Goal: Information Seeking & Learning: Compare options

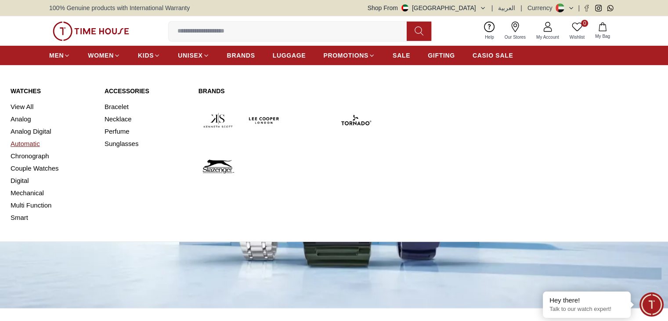
click at [31, 140] on link "Automatic" at bounding box center [52, 144] width 83 height 12
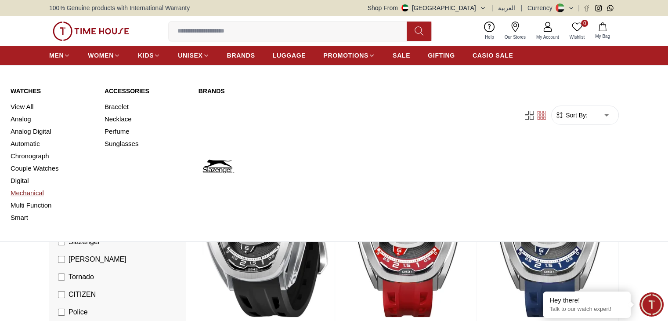
click at [28, 194] on link "Mechanical" at bounding box center [52, 193] width 83 height 12
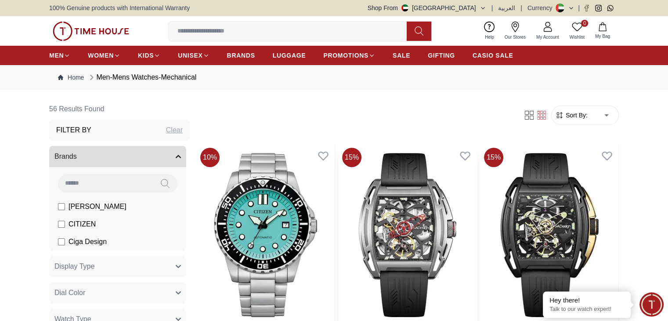
scroll to position [88, 0]
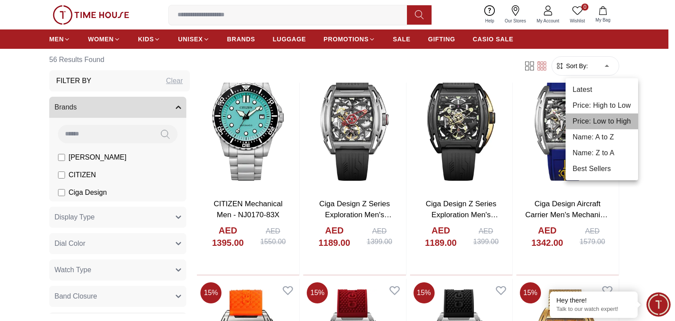
click at [609, 126] on li "Price: Low to High" at bounding box center [602, 121] width 73 height 16
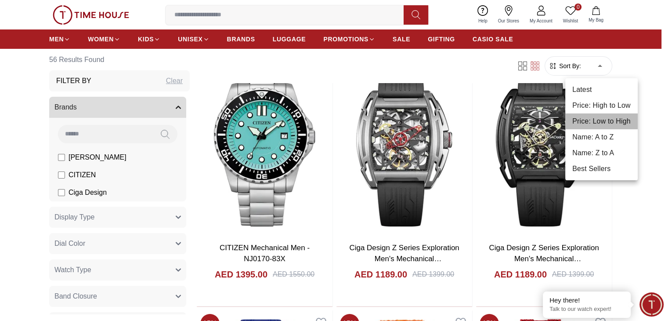
type input "*"
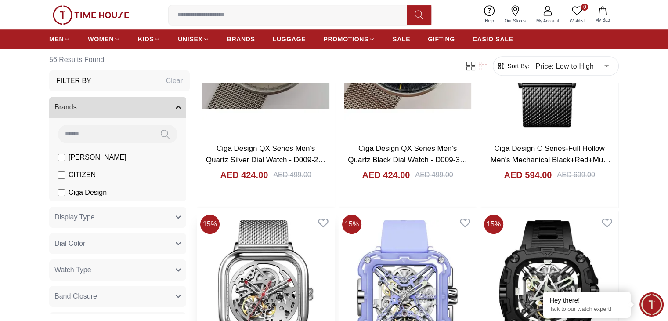
scroll to position [747, 0]
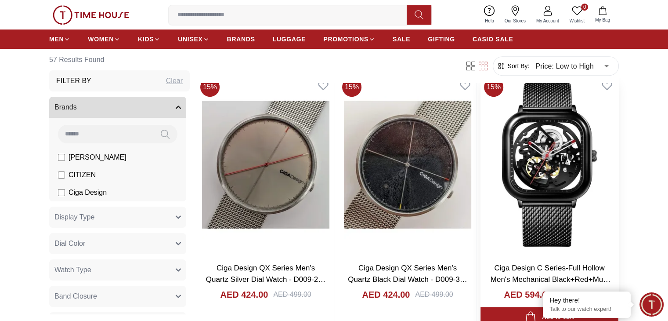
scroll to position [527, 0]
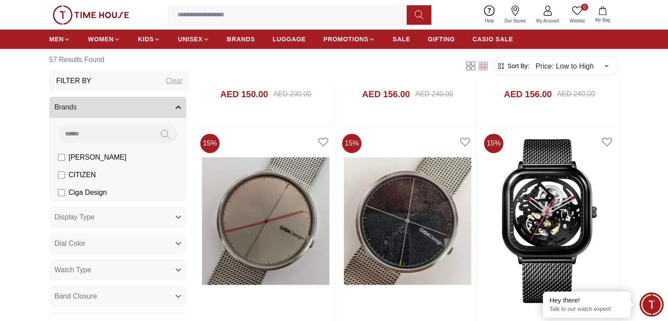
click at [207, 5] on div "0 Wishlist My Bag Help Our Stores My Account 0 Wishlist My Bag" at bounding box center [334, 14] width 570 height 29
click at [207, 11] on input at bounding box center [291, 15] width 245 height 18
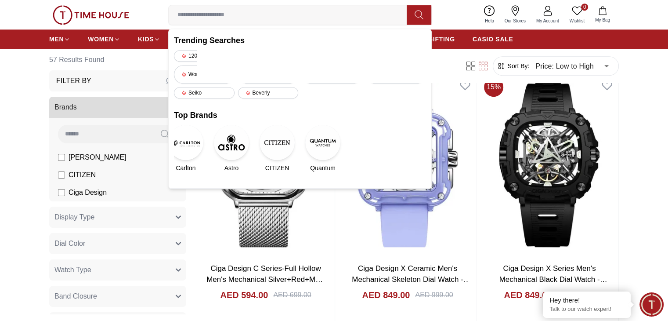
scroll to position [835, 0]
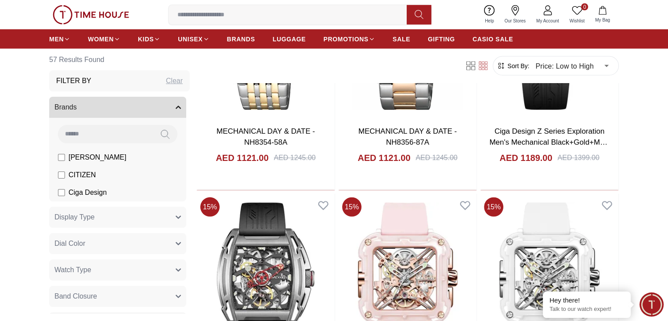
scroll to position [1758, 0]
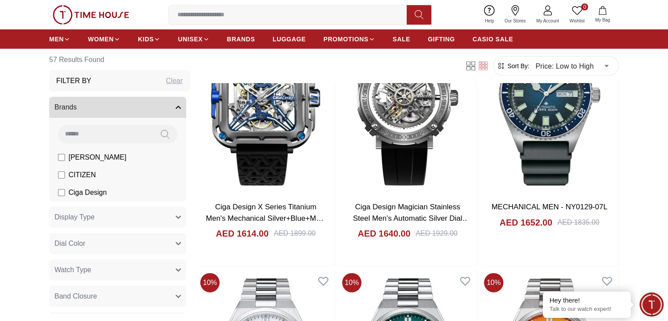
scroll to position [2390, 0]
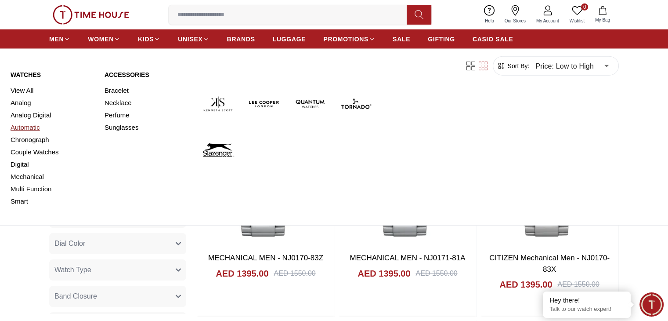
click at [37, 131] on link "Automatic" at bounding box center [52, 127] width 83 height 12
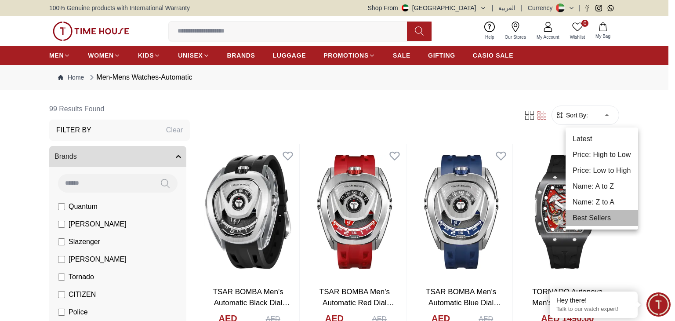
click at [598, 221] on li "Best Sellers" at bounding box center [602, 218] width 73 height 16
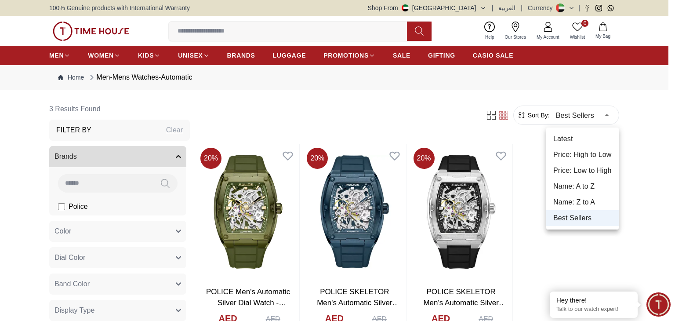
click at [587, 175] on li "Price: Low to High" at bounding box center [582, 171] width 73 height 16
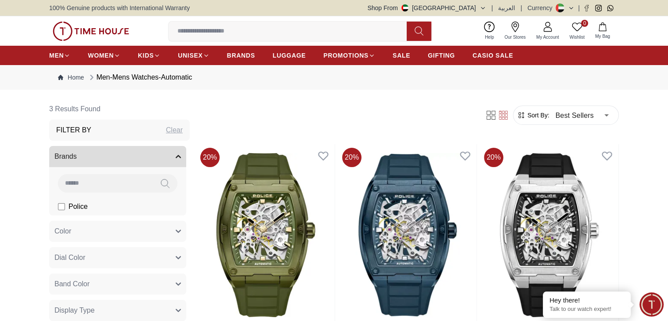
type input "*"
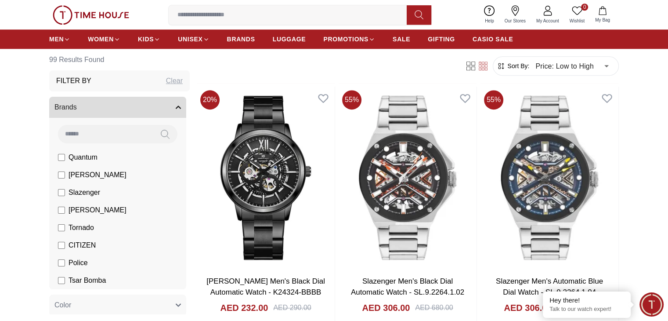
scroll to position [923, 0]
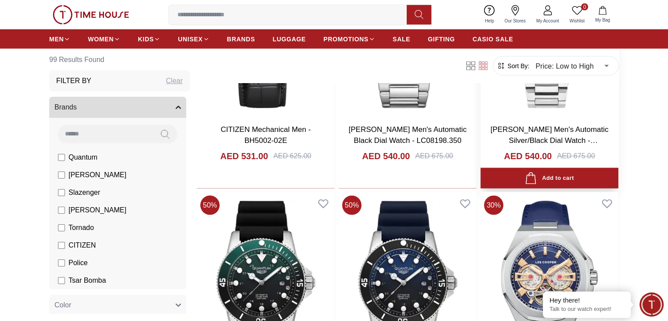
scroll to position [1846, 0]
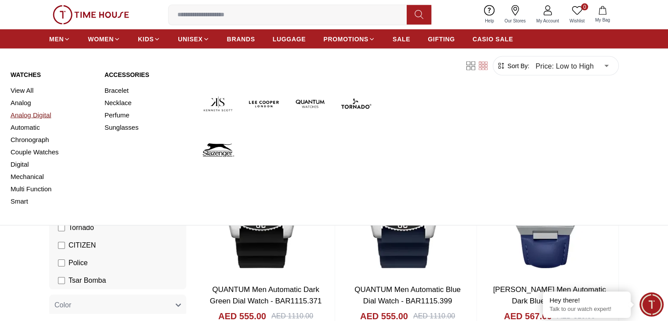
click at [23, 113] on link "Analog Digital" at bounding box center [52, 115] width 83 height 12
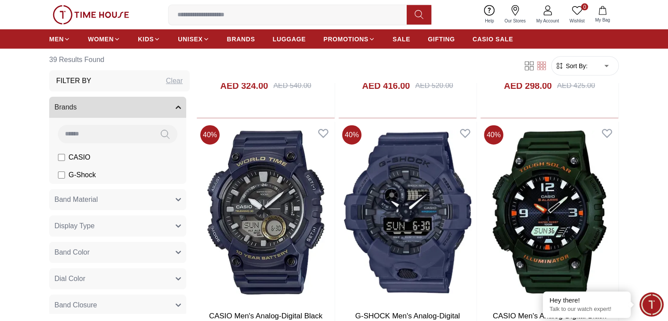
scroll to position [2065, 0]
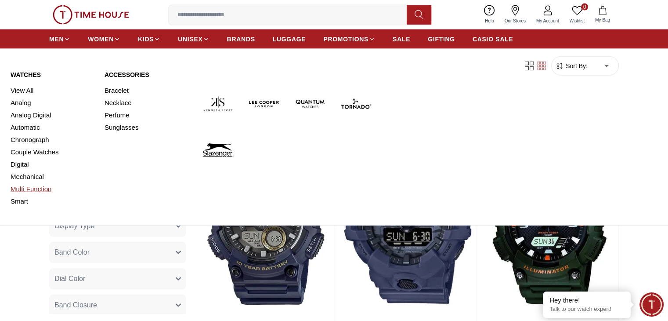
click at [25, 192] on link "Multi Function" at bounding box center [52, 189] width 83 height 12
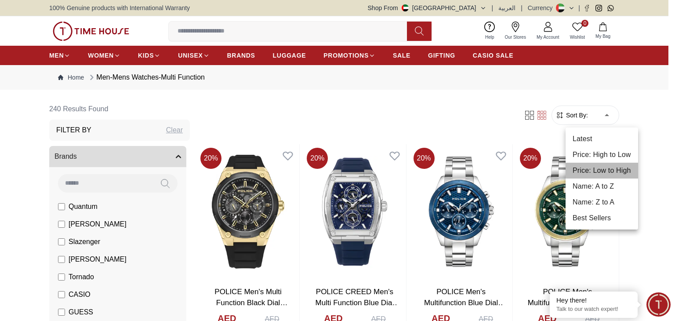
click at [599, 167] on li "Price: Low to High" at bounding box center [602, 171] width 73 height 16
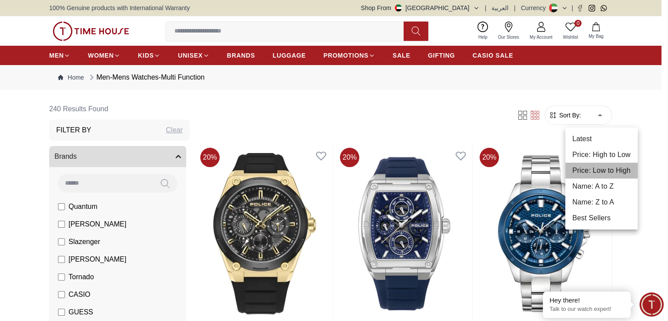
type input "*"
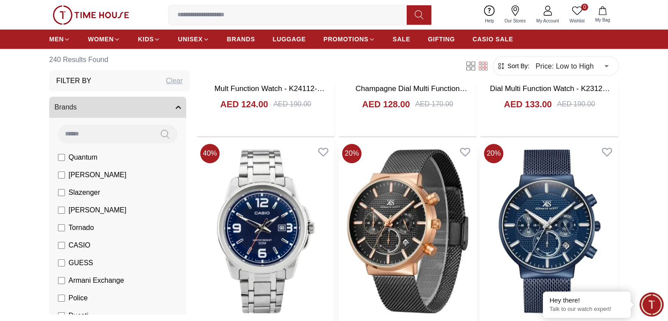
scroll to position [879, 0]
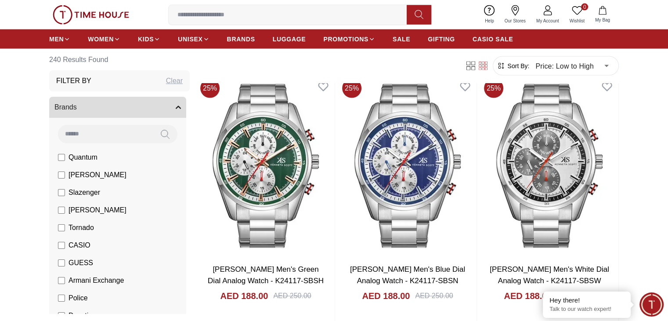
scroll to position [1890, 0]
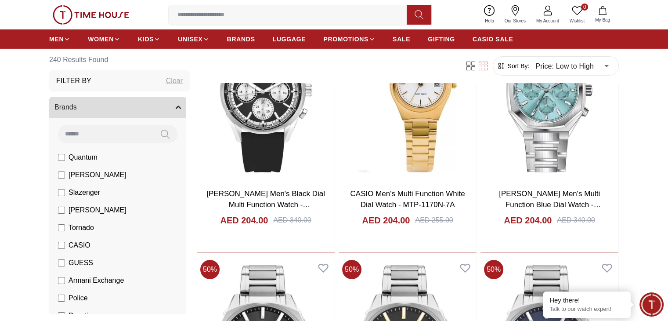
scroll to position [2988, 0]
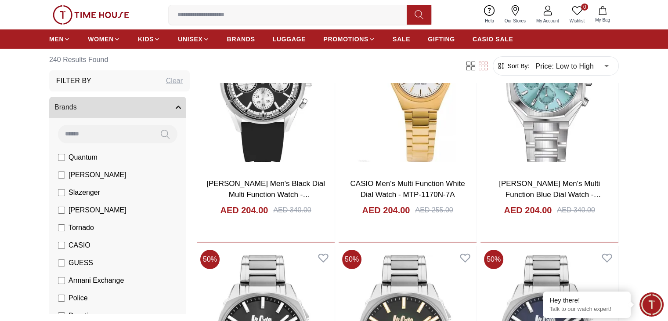
drag, startPoint x: 553, startPoint y: 193, endPoint x: 570, endPoint y: 152, distance: 44.3
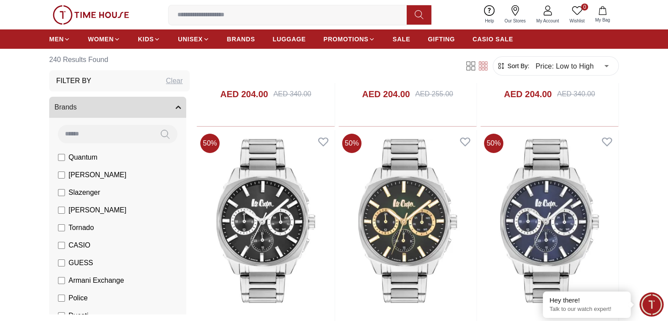
scroll to position [3120, 0]
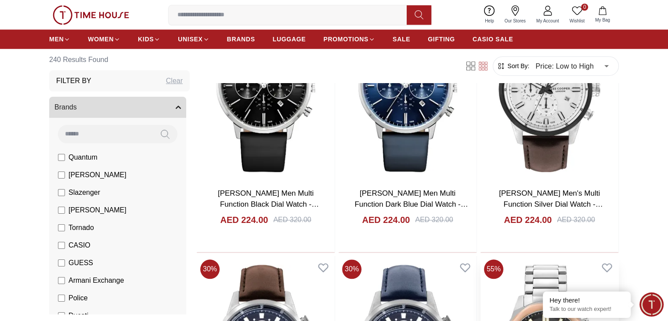
scroll to position [4262, 0]
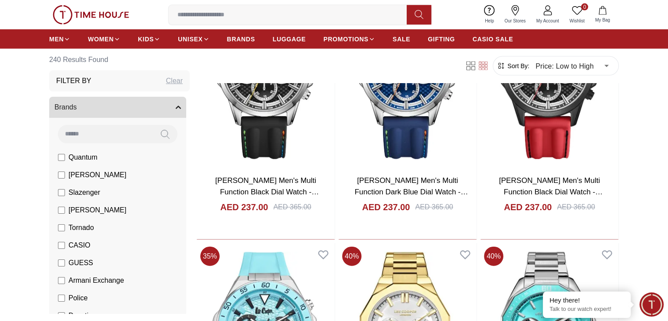
scroll to position [5317, 0]
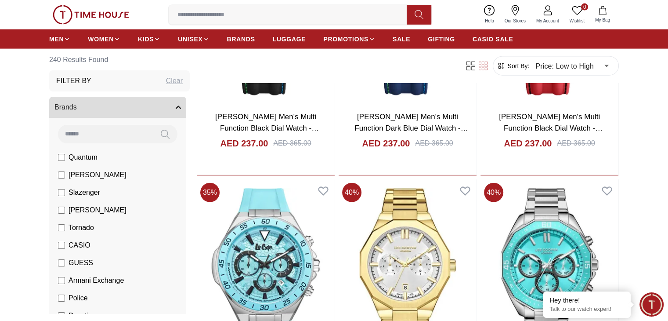
scroll to position [5361, 0]
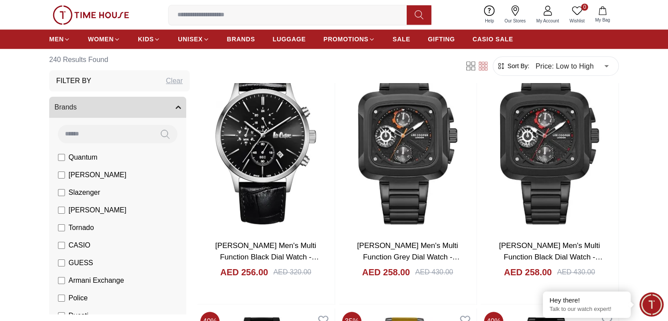
scroll to position [7646, 0]
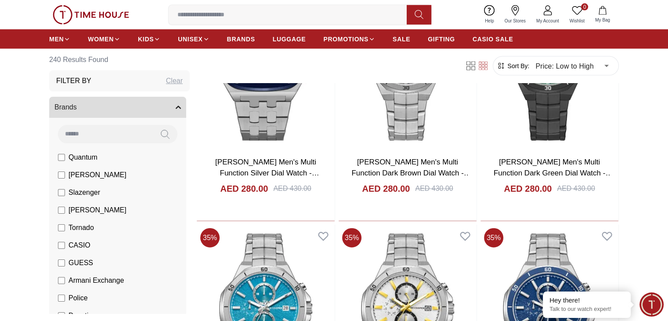
scroll to position [8701, 0]
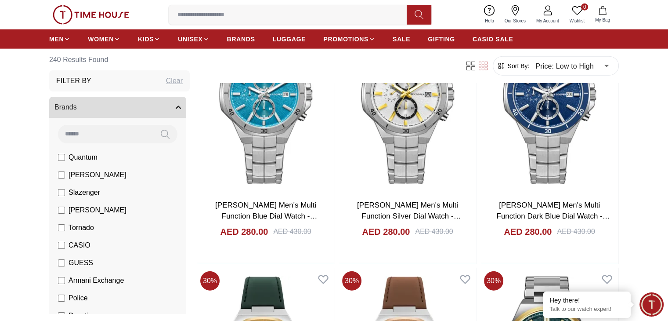
scroll to position [9052, 0]
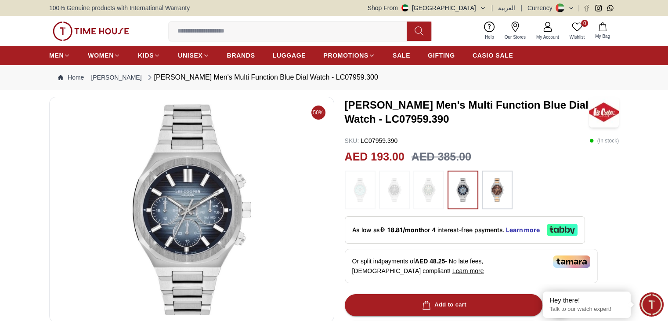
click at [490, 186] on img at bounding box center [497, 190] width 22 height 30
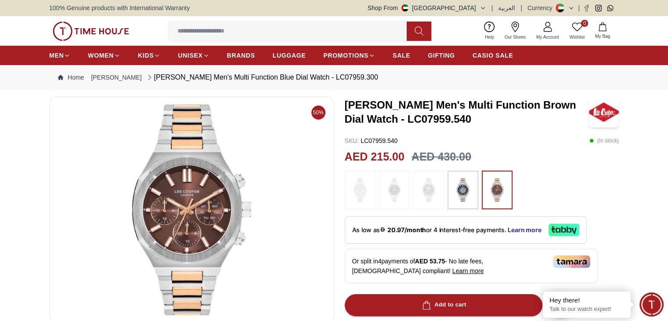
click at [464, 181] on img at bounding box center [463, 190] width 22 height 30
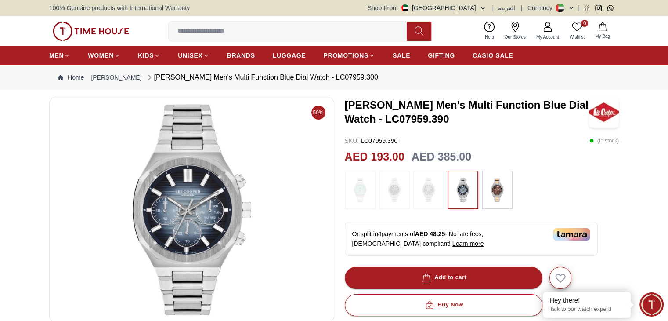
click at [499, 194] on img at bounding box center [497, 190] width 22 height 30
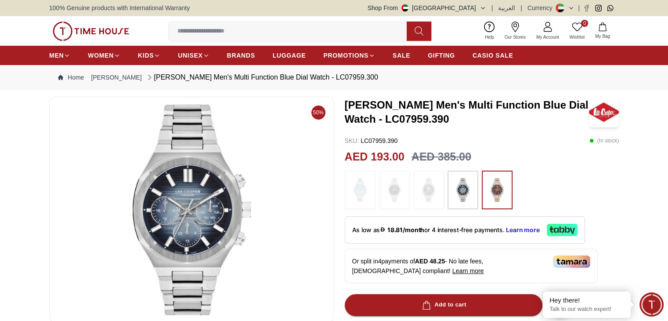
click at [495, 196] on img at bounding box center [497, 190] width 22 height 30
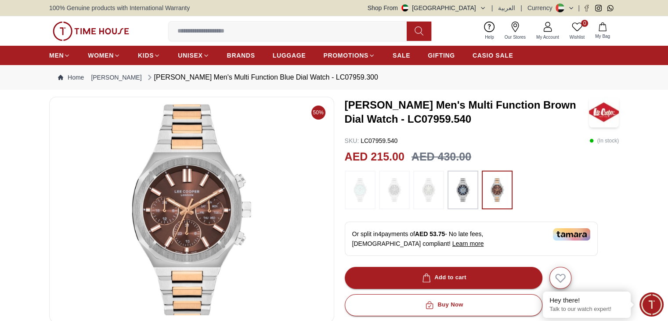
click at [461, 196] on img at bounding box center [463, 190] width 22 height 30
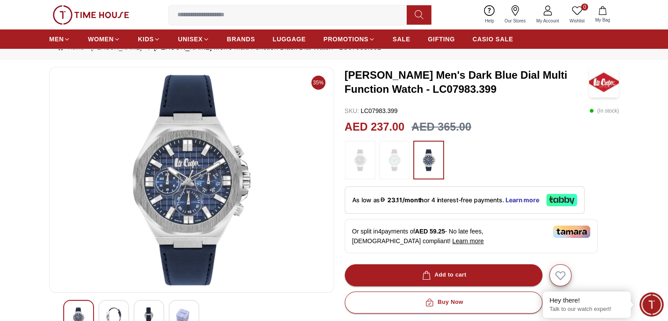
scroll to position [44, 0]
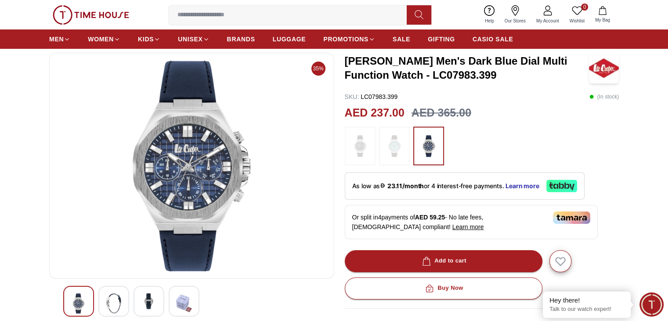
click at [384, 142] on img at bounding box center [395, 146] width 22 height 30
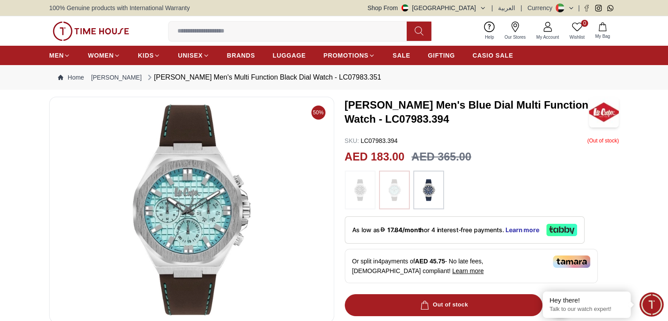
click at [357, 176] on img at bounding box center [360, 190] width 22 height 30
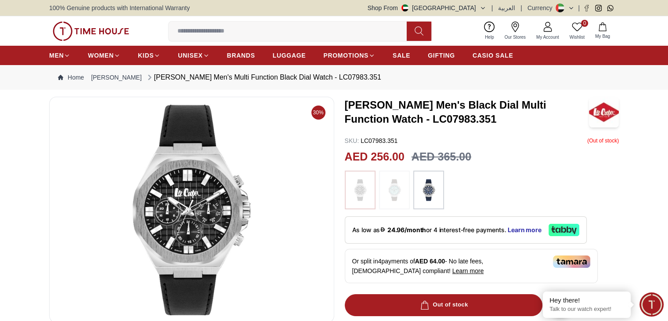
click at [436, 181] on img at bounding box center [429, 190] width 22 height 30
click at [426, 185] on img at bounding box center [429, 190] width 22 height 30
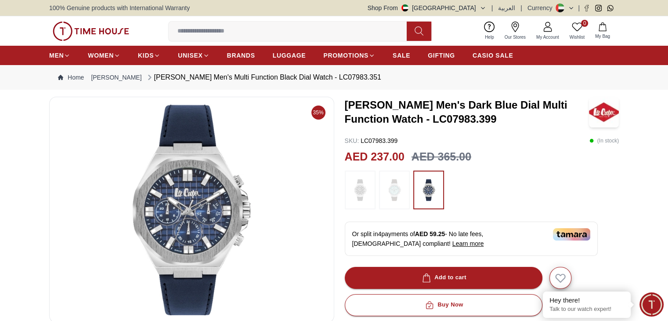
click at [195, 203] on img at bounding box center [192, 209] width 270 height 211
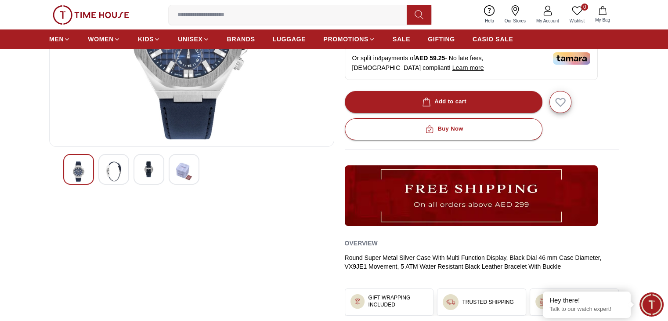
click at [135, 168] on div at bounding box center [149, 169] width 31 height 31
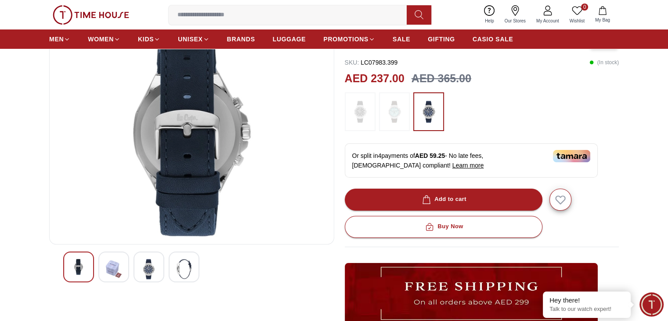
scroll to position [88, 0]
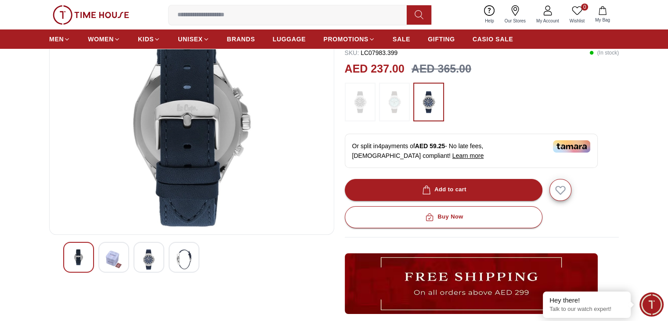
click at [185, 255] on img at bounding box center [184, 259] width 16 height 20
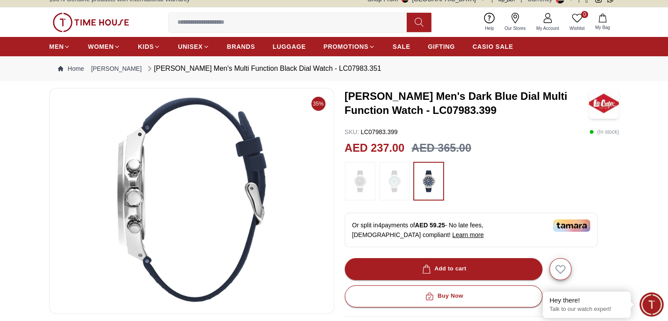
scroll to position [0, 0]
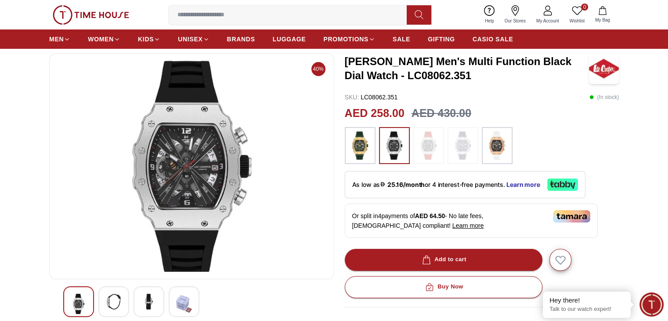
scroll to position [44, 0]
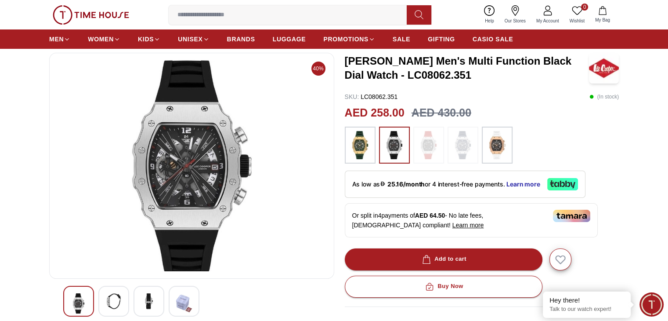
click at [122, 293] on div at bounding box center [113, 301] width 31 height 31
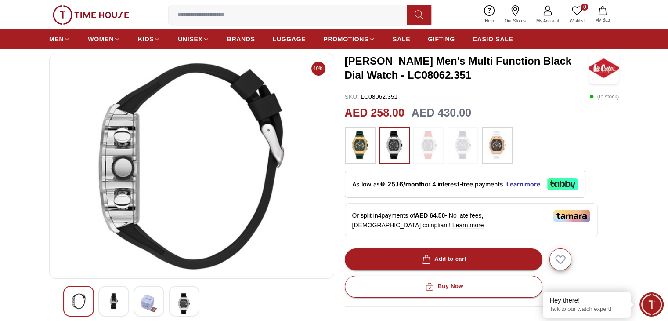
click at [134, 294] on div at bounding box center [149, 301] width 31 height 31
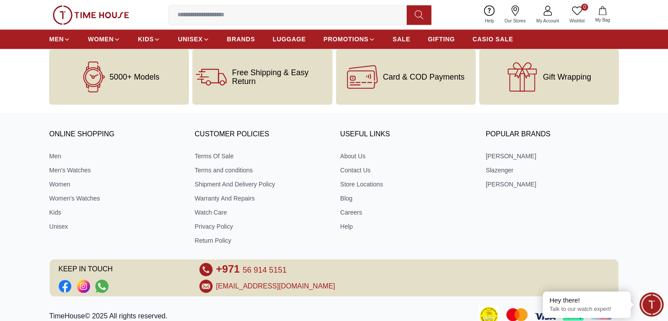
scroll to position [1195, 0]
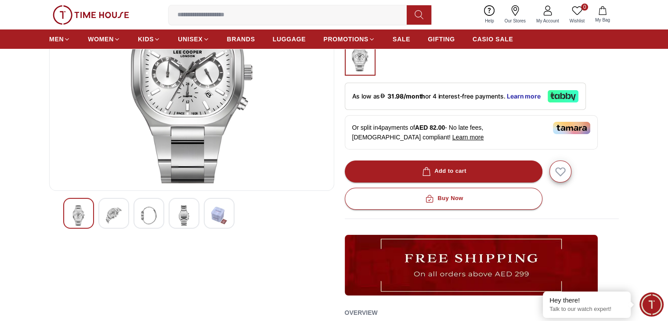
click at [120, 222] on img at bounding box center [114, 215] width 16 height 20
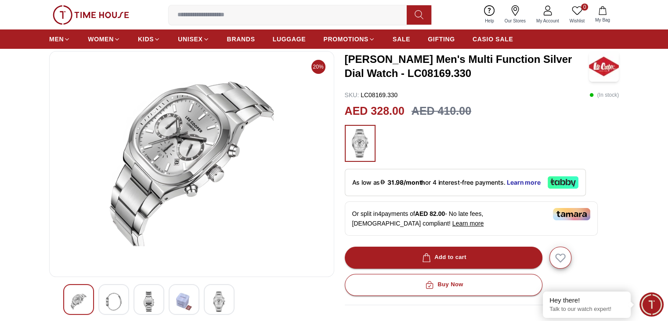
scroll to position [44, 0]
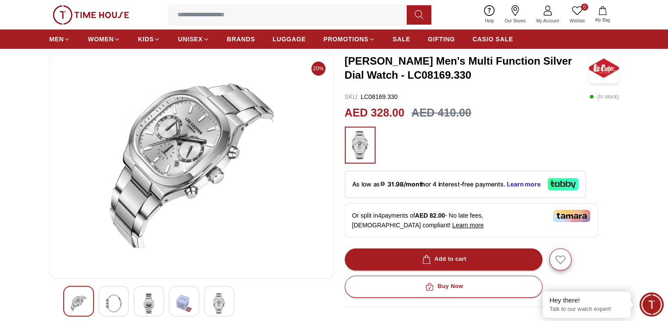
click at [147, 293] on img at bounding box center [149, 303] width 16 height 20
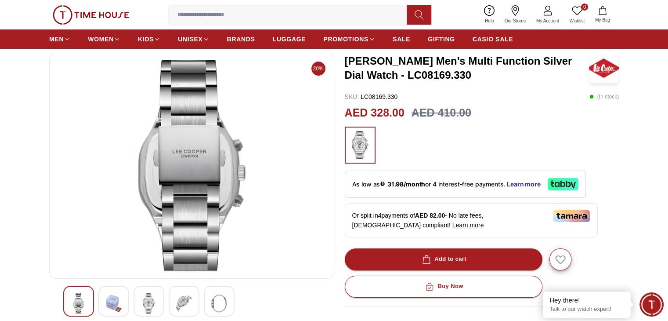
click at [167, 296] on div at bounding box center [191, 301] width 257 height 31
click at [182, 310] on img at bounding box center [184, 303] width 16 height 20
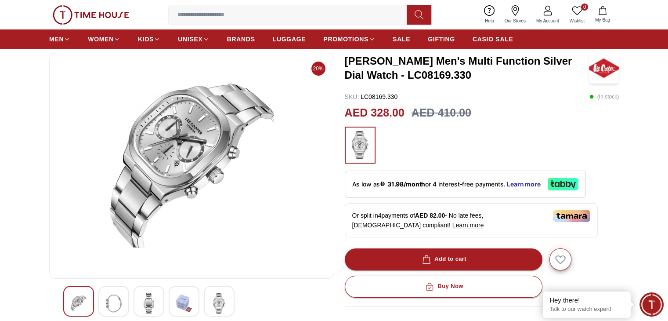
click at [211, 296] on img at bounding box center [219, 303] width 16 height 20
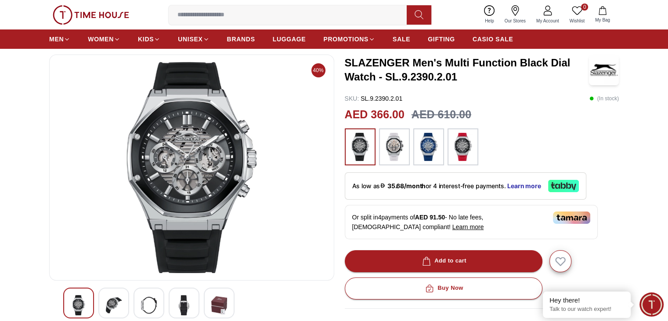
scroll to position [88, 0]
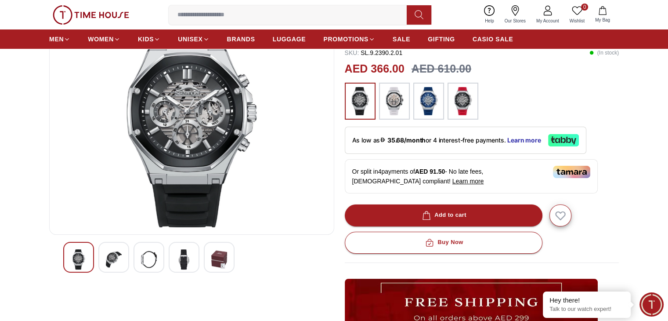
click at [140, 261] on div at bounding box center [149, 257] width 31 height 31
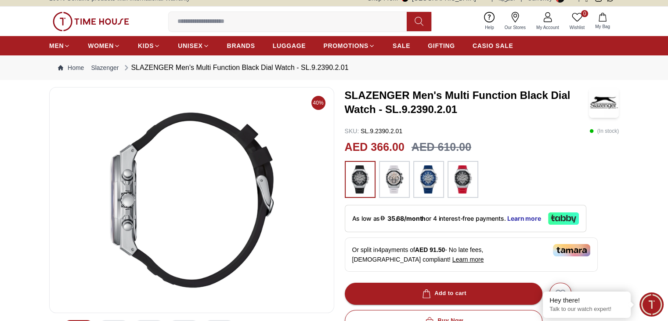
scroll to position [0, 0]
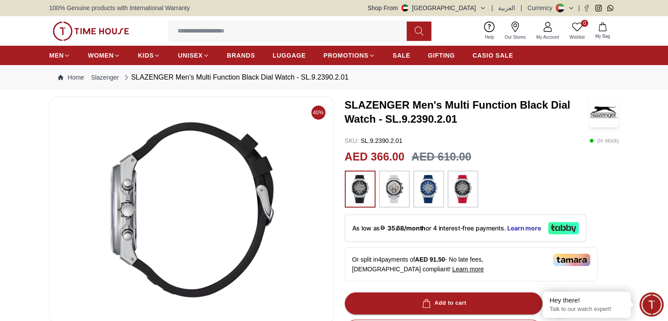
click at [258, 201] on img at bounding box center [192, 209] width 270 height 211
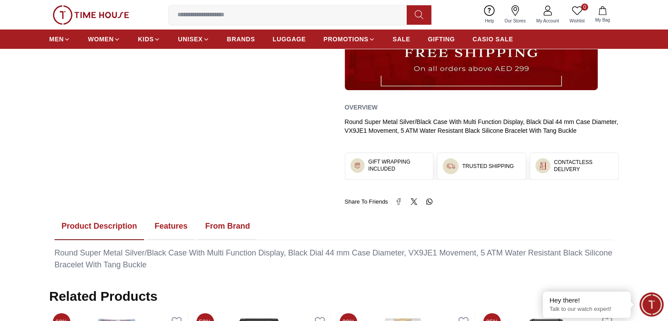
scroll to position [352, 0]
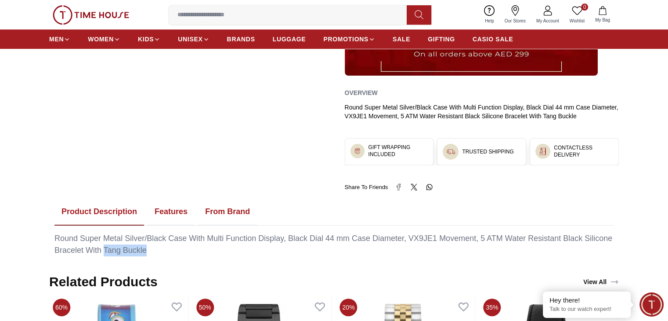
drag, startPoint x: 105, startPoint y: 246, endPoint x: 158, endPoint y: 248, distance: 53.6
click at [158, 248] on div "Round Super Metal Silver/Black Case With Multi Function Display, Black Dial 44 …" at bounding box center [333, 244] width 559 height 24
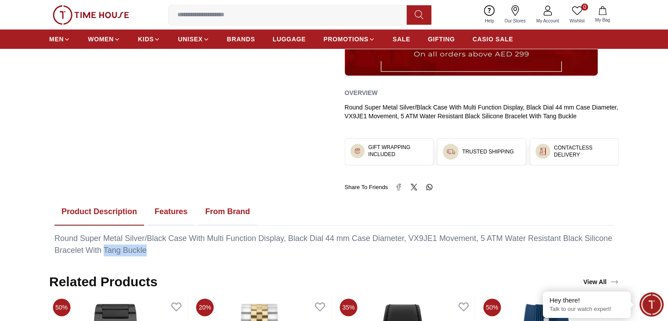
copy div "[PERSON_NAME]"
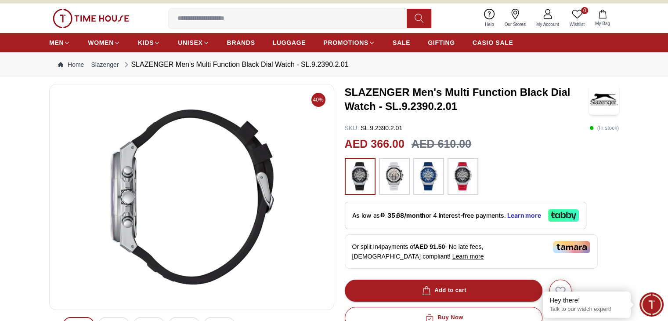
scroll to position [0, 0]
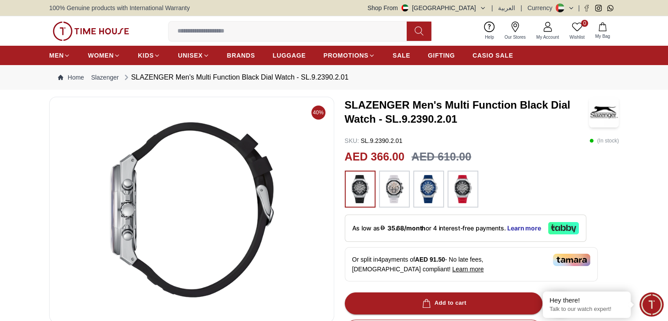
click at [406, 115] on h3 "SLAZENGER Men's Multi Function Black Dial Watch - SL.9.2390.2.01" at bounding box center [467, 112] width 244 height 28
click at [367, 192] on img at bounding box center [360, 189] width 22 height 28
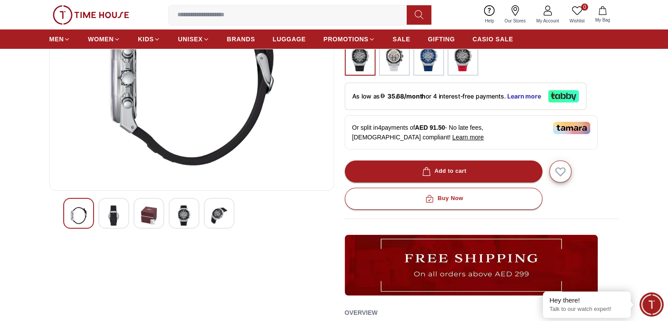
click at [175, 201] on div at bounding box center [184, 213] width 31 height 31
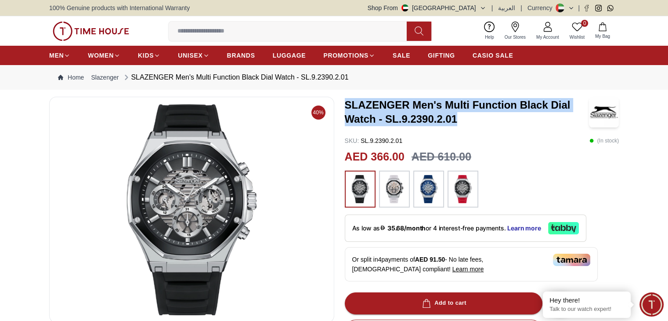
drag, startPoint x: 346, startPoint y: 102, endPoint x: 482, endPoint y: 121, distance: 136.7
click at [482, 121] on h3 "SLAZENGER Men's Multi Function Black Dial Watch - SL.9.2390.2.01" at bounding box center [467, 112] width 244 height 28
copy h3 "SLAZENGER Men's Multi Function Black Dial Watch - SL.9.2390.2.01"
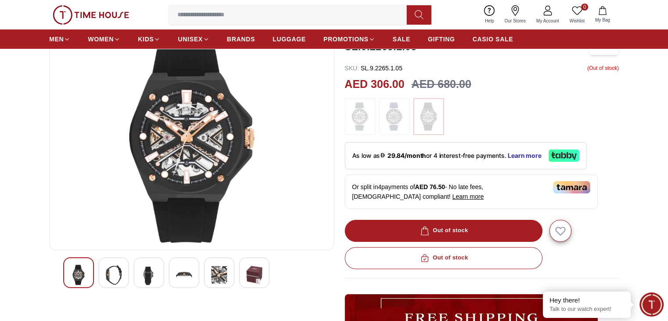
scroll to position [88, 0]
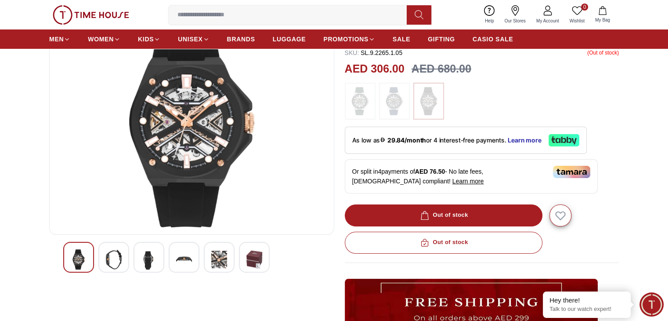
click at [146, 258] on img at bounding box center [149, 259] width 16 height 20
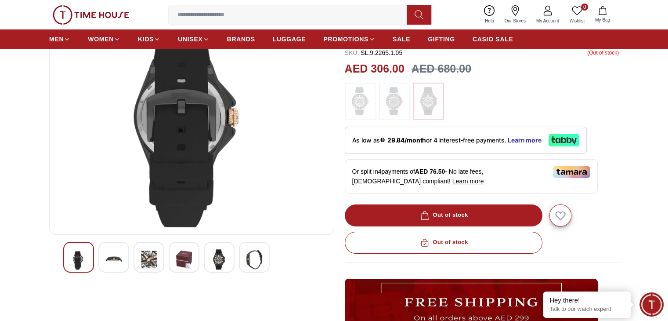
click at [205, 259] on div at bounding box center [219, 257] width 31 height 31
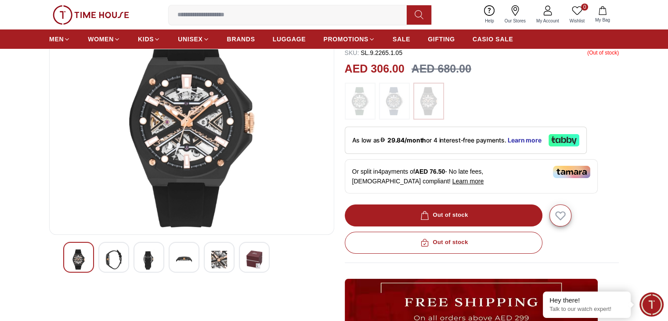
click at [217, 260] on img at bounding box center [219, 259] width 16 height 20
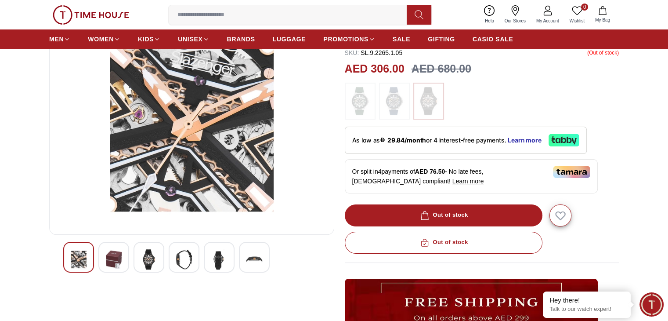
click at [189, 264] on img at bounding box center [184, 259] width 16 height 20
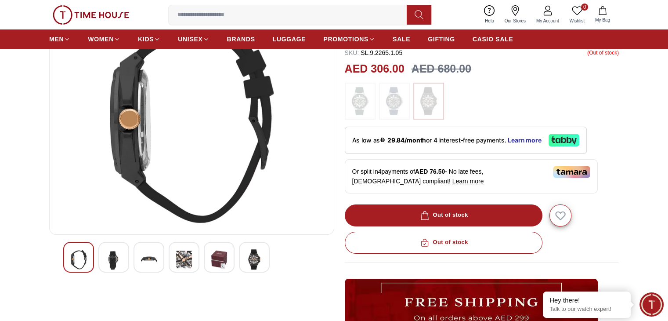
click at [208, 261] on div at bounding box center [219, 257] width 31 height 31
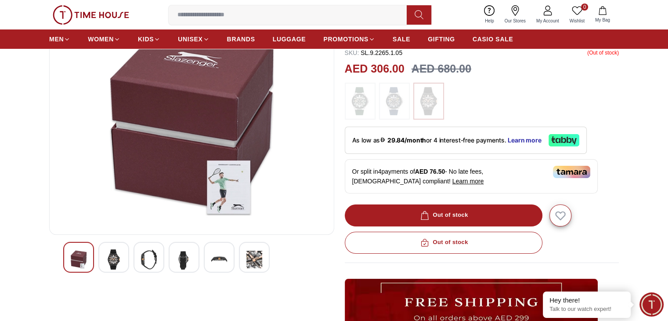
click at [219, 261] on img at bounding box center [219, 259] width 16 height 20
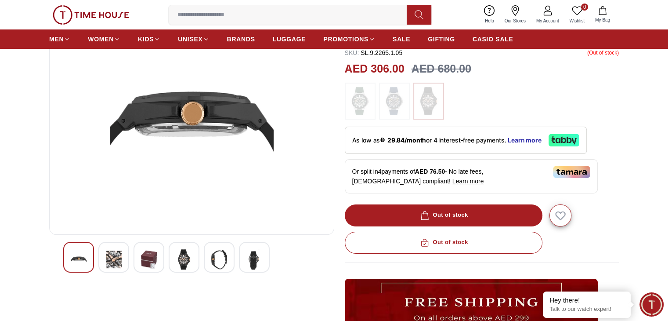
click at [188, 260] on img at bounding box center [184, 259] width 16 height 20
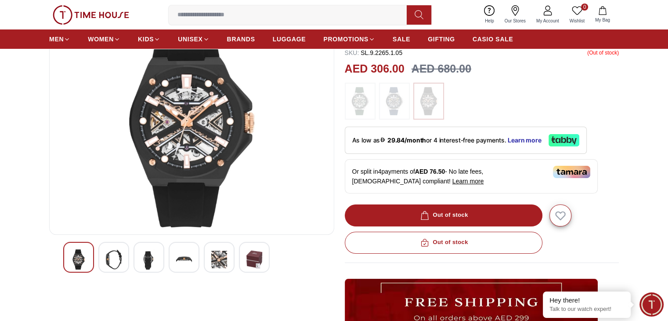
scroll to position [0, 0]
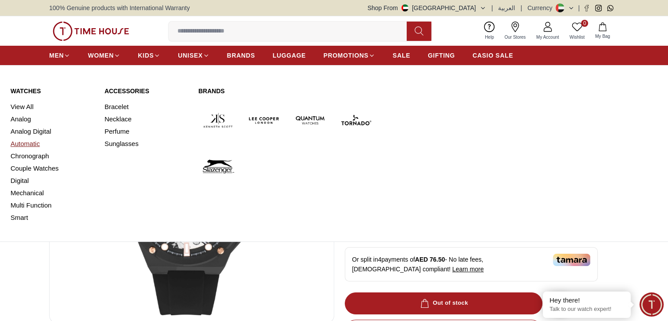
click at [26, 148] on link "Automatic" at bounding box center [52, 144] width 83 height 12
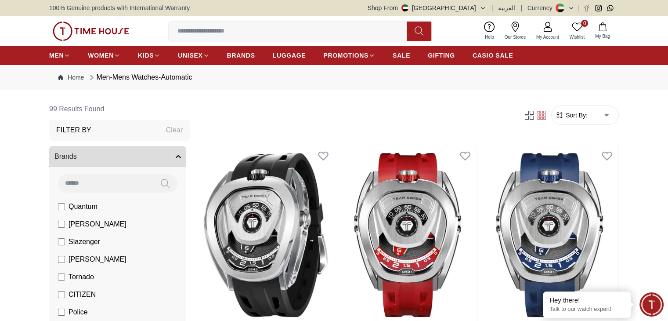
click at [578, 116] on span "Sort By:" at bounding box center [576, 115] width 24 height 9
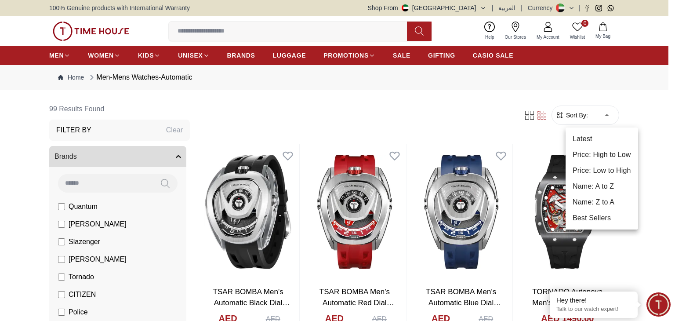
click at [618, 170] on li "Price: Low to High" at bounding box center [602, 171] width 73 height 16
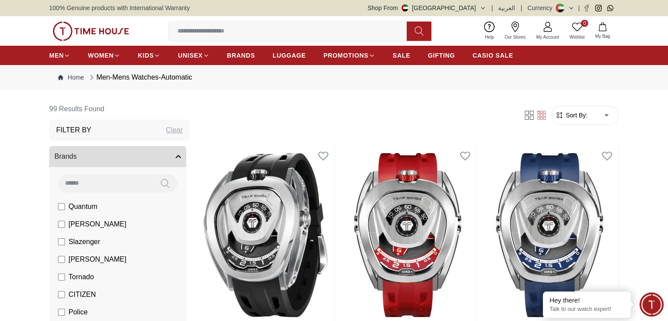
type input "*"
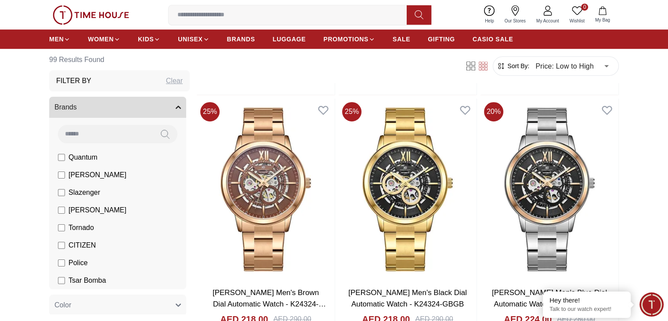
scroll to position [527, 0]
